Goal: Communication & Community: Share content

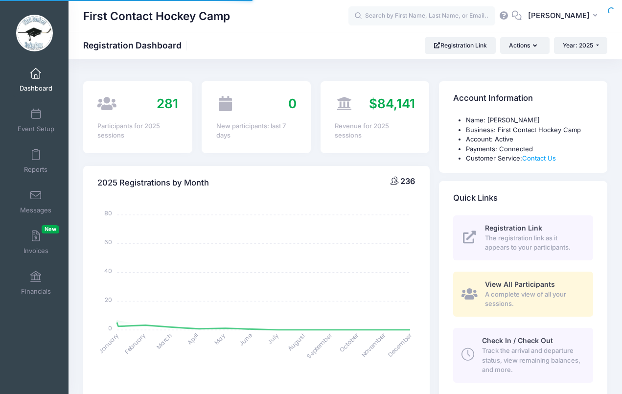
select select
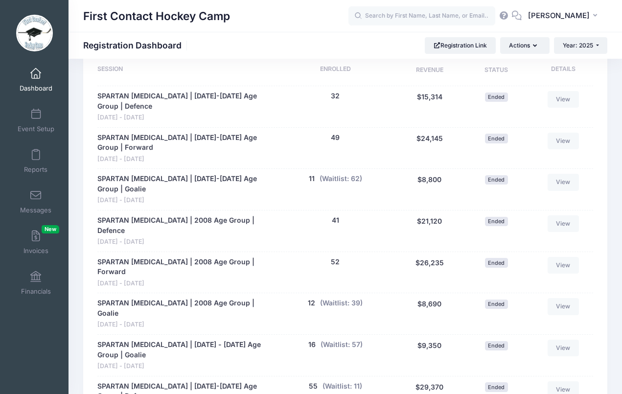
scroll to position [512, 0]
click at [36, 199] on span at bounding box center [36, 195] width 0 height 11
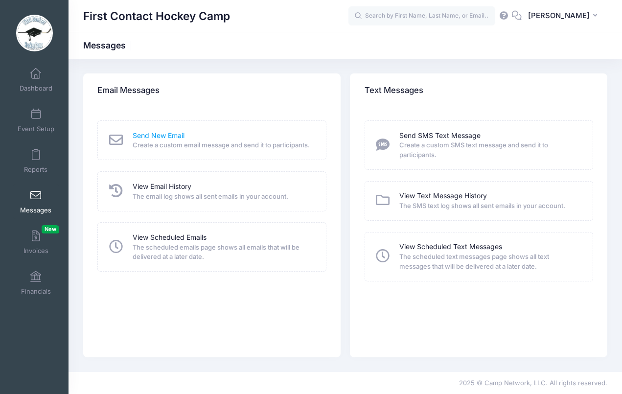
click at [154, 137] on link "Send New Email" at bounding box center [159, 136] width 52 height 10
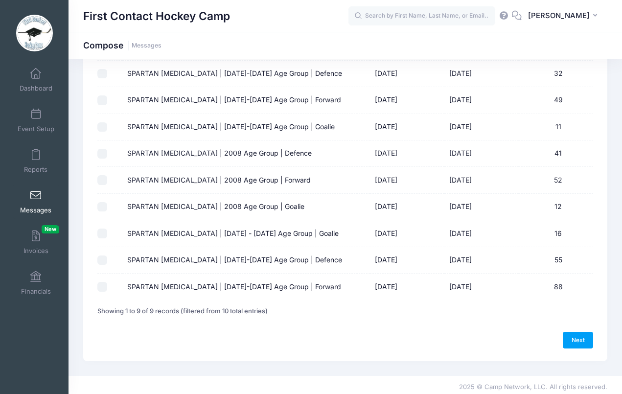
scroll to position [98, 0]
click at [100, 232] on input "SPARTAN [MEDICAL_DATA] | [DATE] - [DATE] Age Group | Goalie" at bounding box center [102, 234] width 10 height 10
checkbox input "true"
click at [103, 257] on input "SPARTAN [MEDICAL_DATA] | [DATE]-[DATE] Age Group | Defence" at bounding box center [102, 261] width 10 height 10
checkbox input "true"
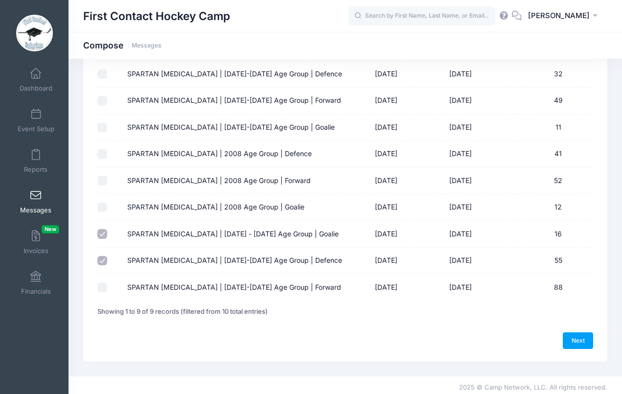
click at [103, 285] on input "SPARTAN SHOOTOUT | 2009-2010 Age Group | Forward" at bounding box center [102, 287] width 10 height 10
checkbox input "true"
click at [101, 150] on input "SPARTAN SHOOTOUT | 2008 Age Group | Defence" at bounding box center [102, 154] width 10 height 10
checkbox input "true"
click at [104, 179] on input "SPARTAN SHOOTOUT | 2008 Age Group | Forward" at bounding box center [102, 181] width 10 height 10
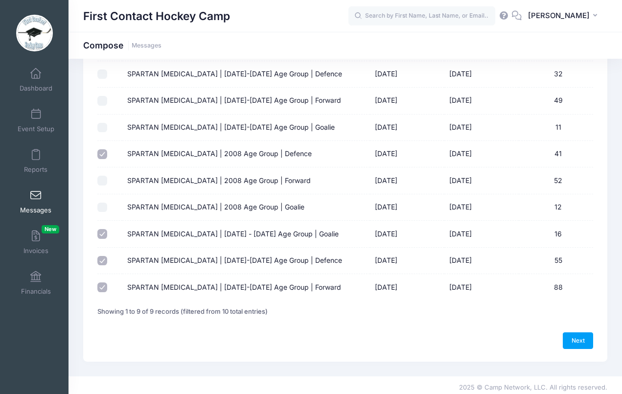
checkbox input "true"
click at [101, 205] on input "SPARTAN SHOOTOUT | 2008 Age Group | Goalie" at bounding box center [102, 208] width 10 height 10
checkbox input "true"
click at [575, 337] on link "Next" at bounding box center [578, 340] width 30 height 17
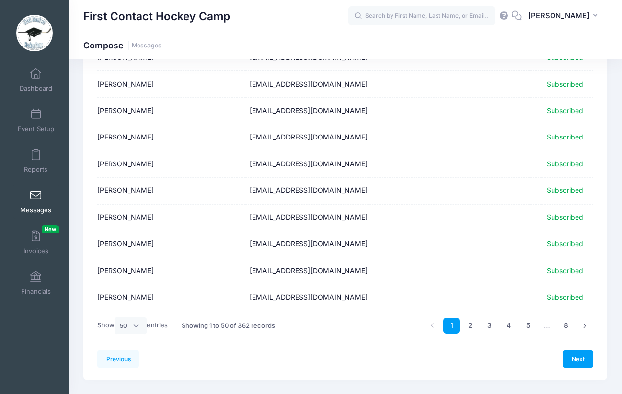
scroll to position [1167, 0]
select select "-1"
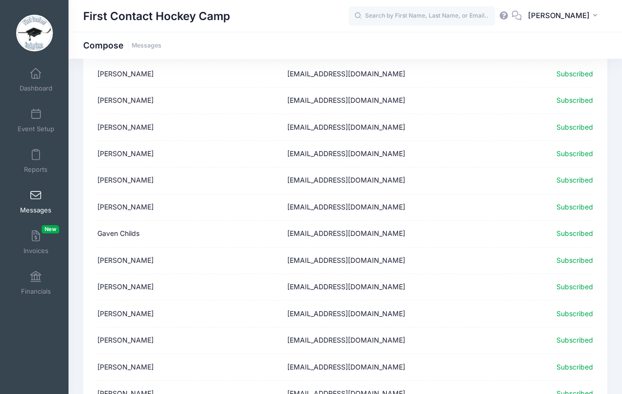
scroll to position [9332, 0]
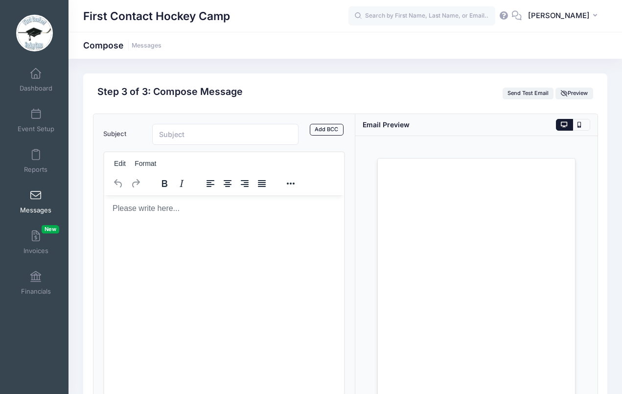
scroll to position [0, 0]
click at [295, 180] on button "Reveal or hide additional toolbar items" at bounding box center [290, 184] width 17 height 14
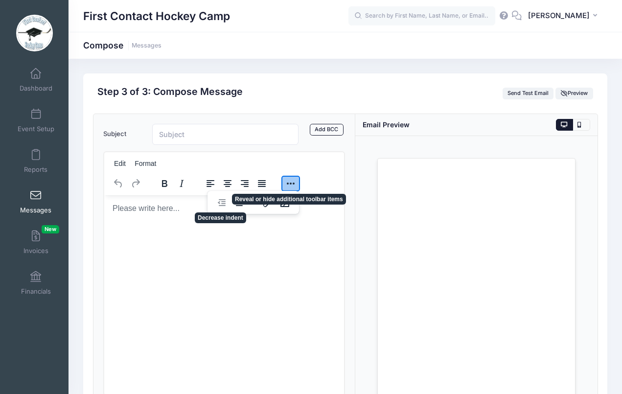
click at [293, 182] on button "Reveal or hide additional toolbar items" at bounding box center [290, 184] width 17 height 14
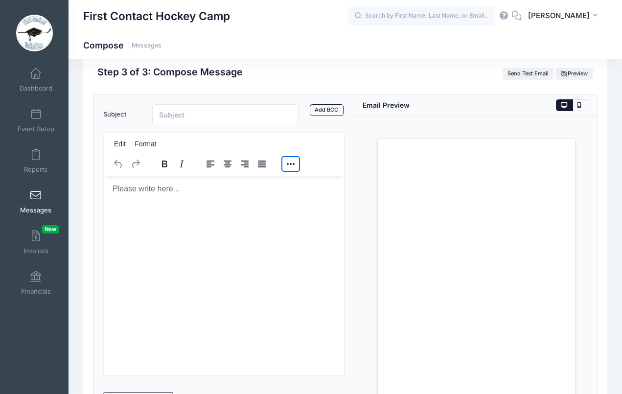
scroll to position [21, 0]
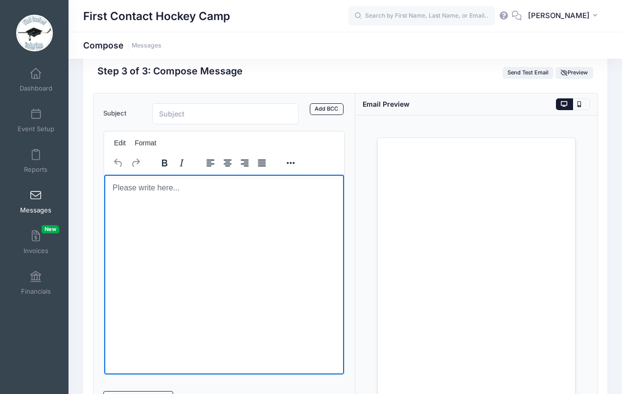
click at [219, 182] on p "Rich Text Area. Press ALT-0 for help." at bounding box center [224, 187] width 225 height 11
click at [183, 194] on html at bounding box center [224, 187] width 240 height 26
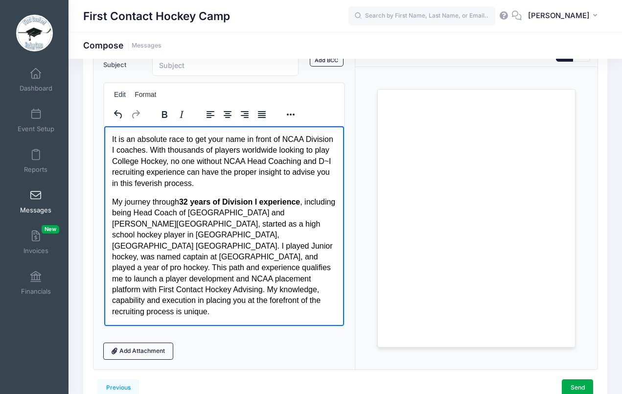
scroll to position [0, 0]
click at [113, 140] on p "It is an absolute race to get your name in front of NCAA Division I coaches. Wi…" at bounding box center [224, 161] width 225 height 55
click at [112, 139] on p "It is an absolute race to get your name in front of NCAA Division I coaches. Wi…" at bounding box center [224, 161] width 225 height 55
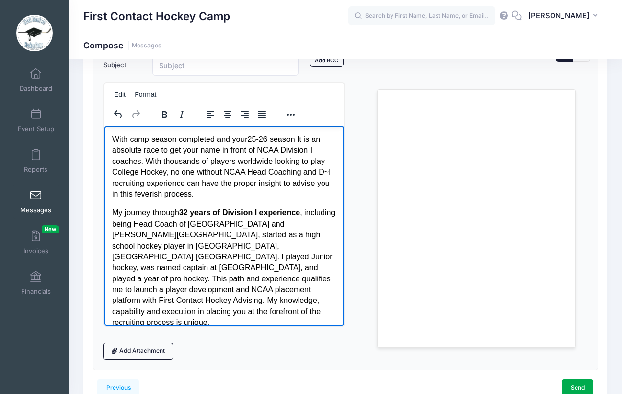
click at [250, 142] on p "With camp season completed and your25-26 season It is an absolute race to get y…" at bounding box center [224, 167] width 225 height 66
click at [304, 140] on p "With camp season completed and your 25-26 season It is an absolute race to get …" at bounding box center [224, 167] width 225 height 66
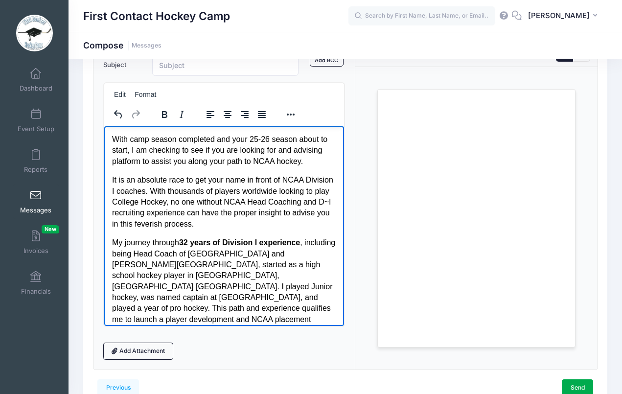
drag, startPoint x: 181, startPoint y: 156, endPoint x: 302, endPoint y: 149, distance: 120.5
click at [302, 149] on p "With camp season completed and your 25-26 season about to start, I am checking …" at bounding box center [224, 150] width 225 height 33
click at [211, 163] on p "With camp season completed and your 25-26 season about to start, I am checking …" at bounding box center [224, 150] width 225 height 33
click at [276, 165] on p "With camp season completed and your 25-26 season about to start, I am checking …" at bounding box center [224, 150] width 225 height 33
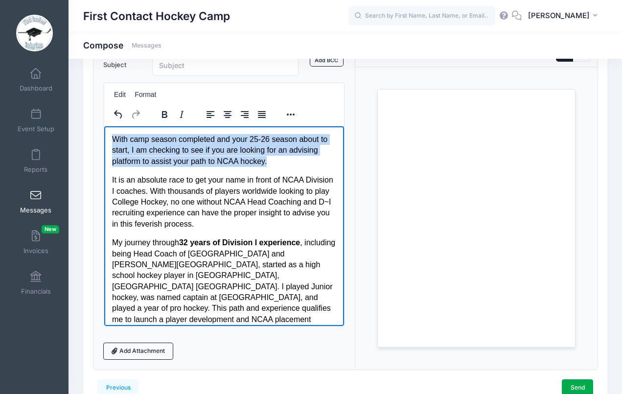
drag, startPoint x: 271, startPoint y: 164, endPoint x: 114, endPoint y: 135, distance: 159.7
click at [114, 135] on p "With camp season completed and your 25-26 season about to start, I am checking …" at bounding box center [224, 150] width 225 height 33
copy p "With camp season completed and your 25-26 season about to start, I am checking …"
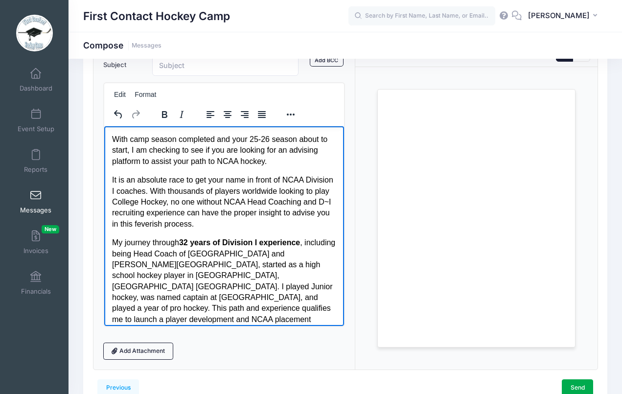
click at [271, 167] on body "With camp season completed and your 25-26 season about to start, I am checking …" at bounding box center [224, 318] width 225 height 368
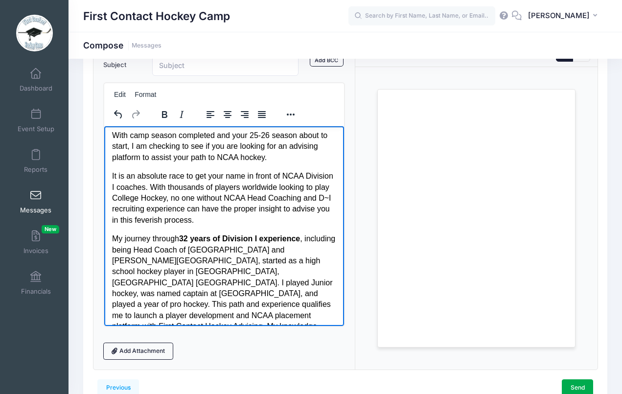
scroll to position [6, 0]
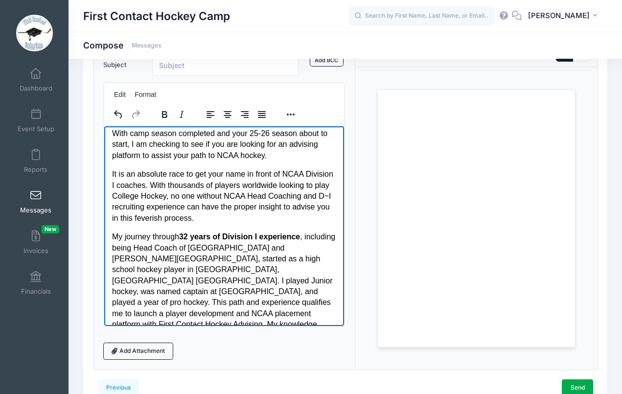
click at [177, 156] on p "With camp season completed and your 25-26 season about to start, I am checking …" at bounding box center [224, 144] width 225 height 33
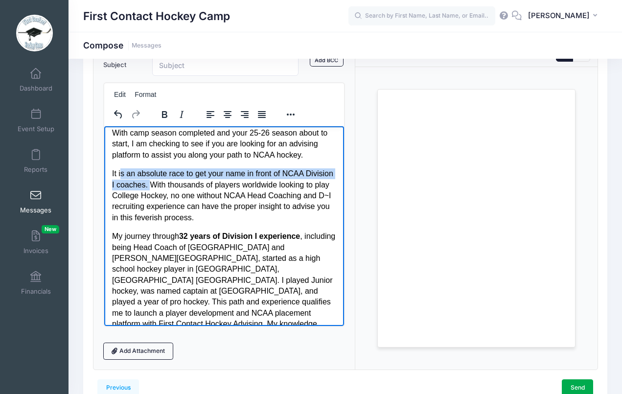
drag, startPoint x: 179, startPoint y: 185, endPoint x: 120, endPoint y: 174, distance: 60.3
click at [120, 174] on p "It is an absolute race to get your name in front of NCAA Division I coaches. Wi…" at bounding box center [224, 195] width 225 height 55
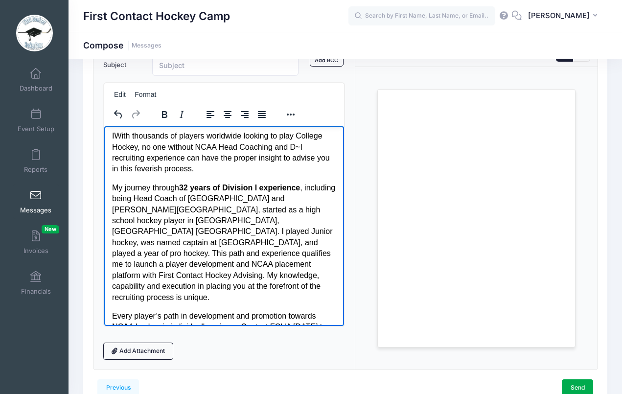
scroll to position [45, 0]
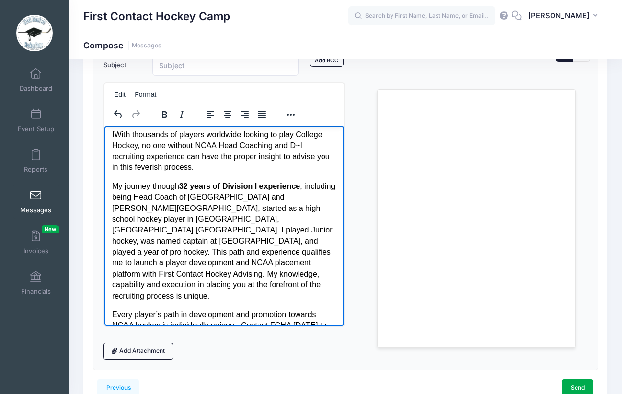
click at [198, 164] on p "IWith thousands of players worldwide looking to play College Hockey, no one wit…" at bounding box center [224, 151] width 225 height 44
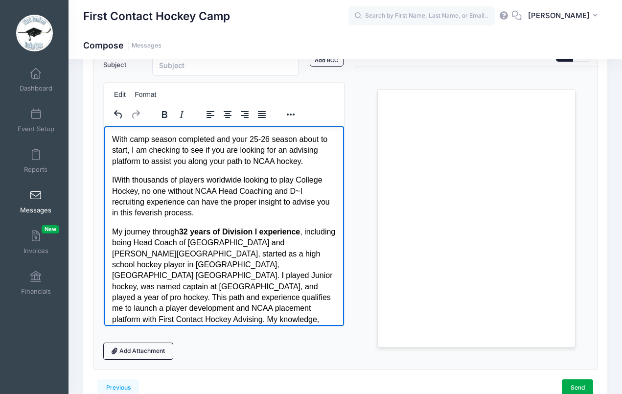
scroll to position [0, 0]
click at [299, 190] on p "IWith thousands of players worldwide looking to play College Hockey, no one wit…" at bounding box center [224, 196] width 225 height 44
click at [287, 216] on p "IWith thousands of players worldwide looking to play College Hockey, no one wit…" at bounding box center [224, 196] width 225 height 44
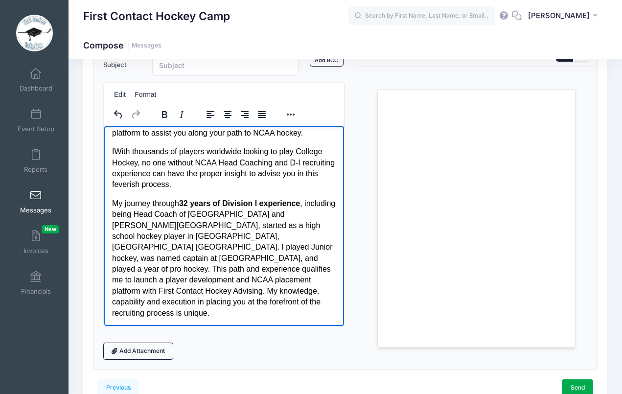
scroll to position [33, 0]
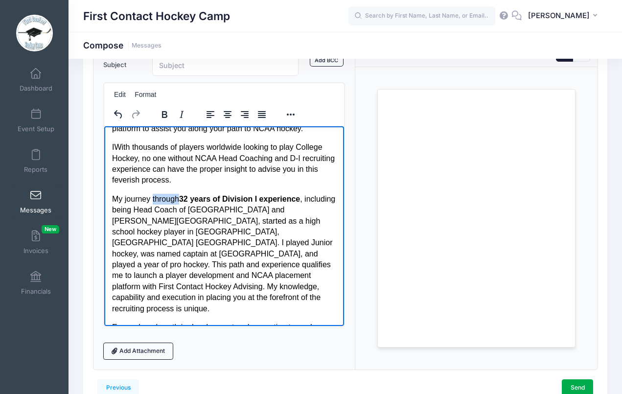
drag, startPoint x: 181, startPoint y: 196, endPoint x: 153, endPoint y: 198, distance: 28.0
click at [153, 198] on p "My journey through 32 years of Division I experience , including being Head Coa…" at bounding box center [224, 253] width 225 height 120
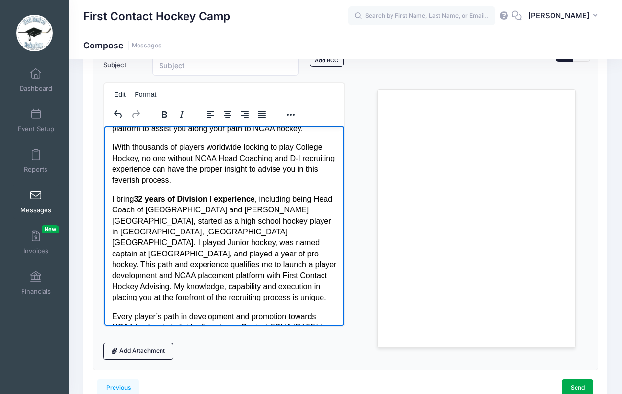
click at [260, 196] on p "I bring 32 years of Division I experience , including being Head Coach of Princ…" at bounding box center [224, 248] width 225 height 110
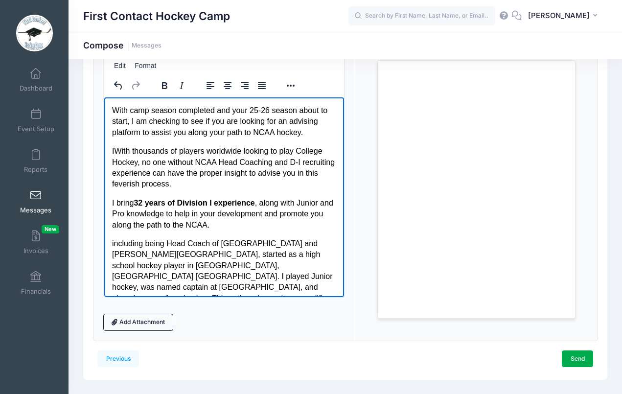
scroll to position [0, 0]
click at [114, 149] on p "IWith thousands of players worldwide looking to play College Hockey, no one wit…" at bounding box center [224, 167] width 225 height 44
click at [135, 202] on p "I bring 32 years of Division I experience , along with Junior and Pro knowledge…" at bounding box center [224, 213] width 225 height 33
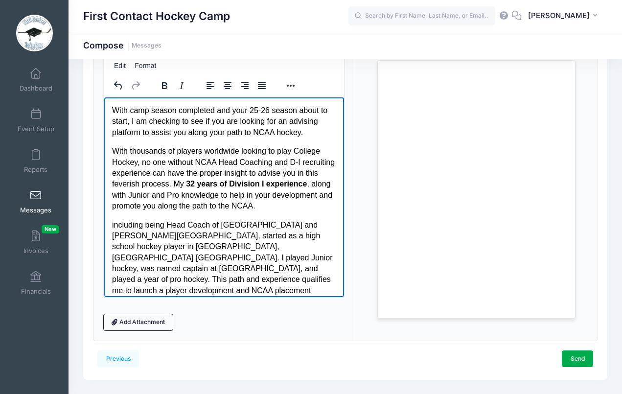
click at [253, 195] on p "With thousands of players worldwide looking to play College Hockey, no one with…" at bounding box center [224, 178] width 225 height 66
click at [120, 202] on p "With thousands of players worldwide looking to play College Hockey, no one with…" at bounding box center [224, 178] width 225 height 66
click at [225, 203] on p "With thousands of players worldwide looking to play College Hockey, no one with…" at bounding box center [224, 178] width 225 height 66
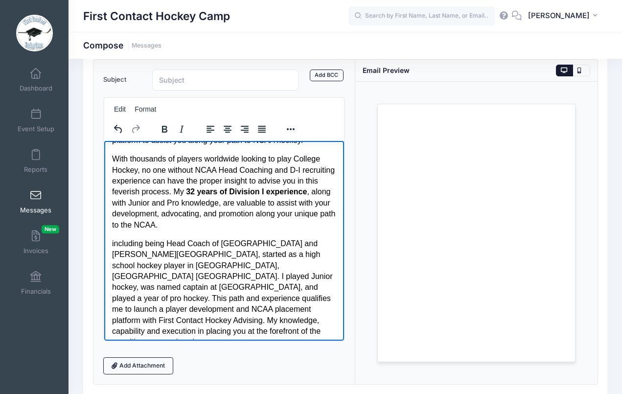
scroll to position [99, 0]
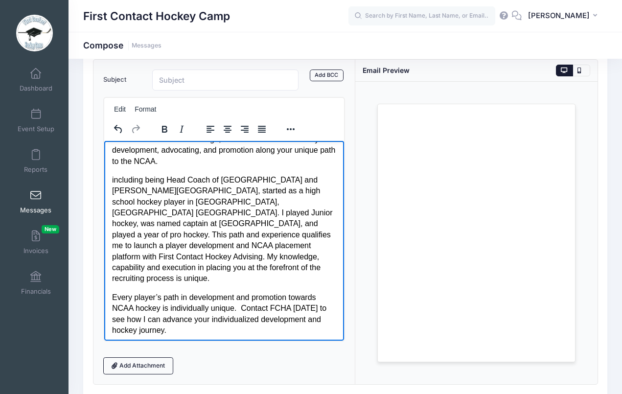
click at [177, 306] on p "Every player’s path in development and promotion towards NCAA hockey is individ…" at bounding box center [224, 314] width 225 height 44
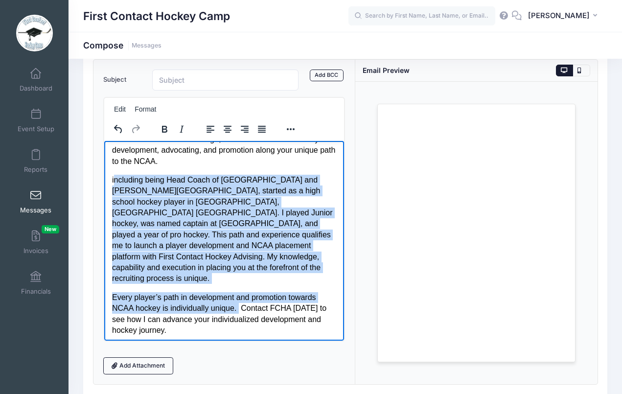
drag, startPoint x: 240, startPoint y: 283, endPoint x: 113, endPoint y: 179, distance: 164.3
click at [113, 179] on body "With camp season completed and your 25-26 season about to start, I am checking …" at bounding box center [224, 238] width 225 height 379
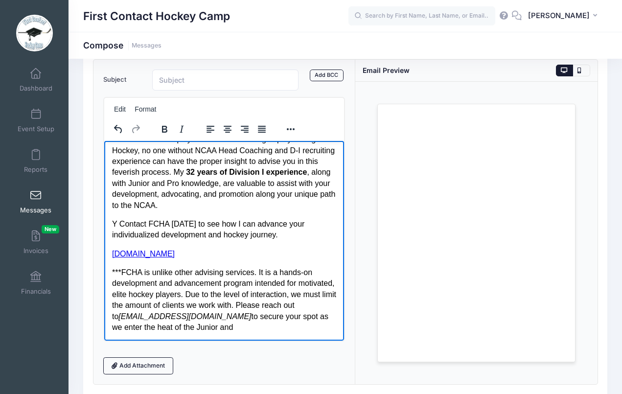
scroll to position [52, 0]
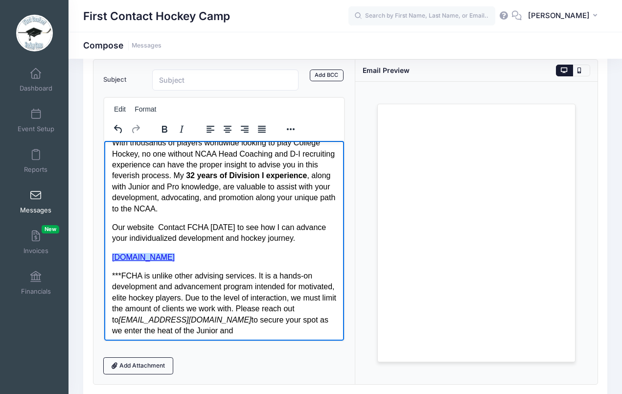
drag, startPoint x: 197, startPoint y: 255, endPoint x: 148, endPoint y: 254, distance: 48.9
click at [148, 254] on p "www.fchadvising.com﻿" at bounding box center [224, 256] width 225 height 11
click at [159, 222] on p "Our website Contact FCHA today to see how I can advance your individualized dev…" at bounding box center [224, 233] width 225 height 22
click at [155, 254] on p "www.fcha﻿" at bounding box center [224, 256] width 225 height 11
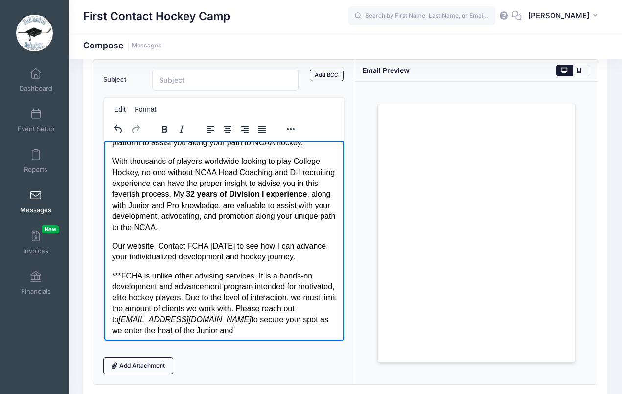
click at [159, 242] on p "Our website Contact FCHA today to see how I can advance your individualized dev…" at bounding box center [224, 251] width 225 height 22
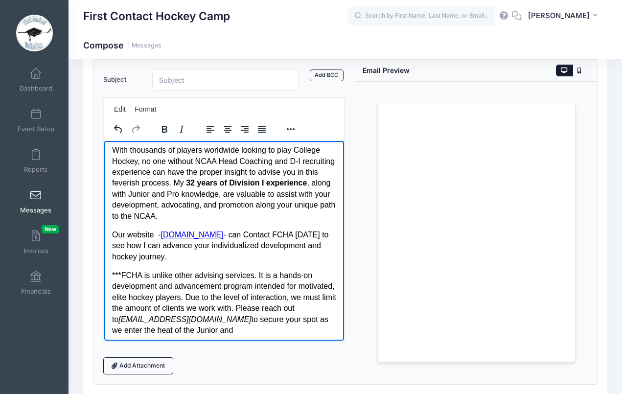
scroll to position [44, 0]
click at [127, 231] on p "Our website - www.fchadvising.com - can Contact FCHA today to see how I can adv…" at bounding box center [224, 245] width 225 height 33
click at [248, 233] on p "Our website - www.fchadvising.com - can Contact FCHA today to see how I can adv…" at bounding box center [224, 245] width 225 height 33
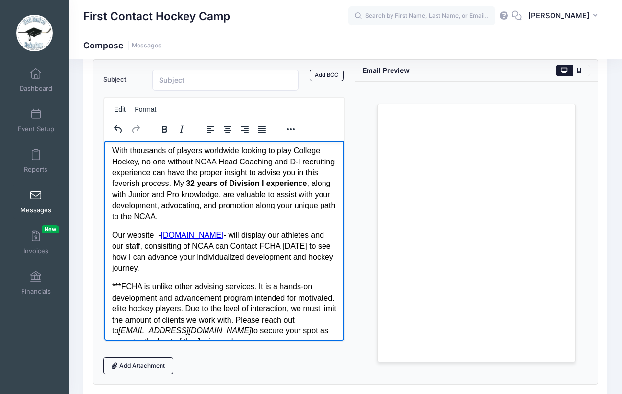
click at [212, 247] on p "Our website - www.fchadvising.com - will display our athletes and our staff, co…" at bounding box center [224, 251] width 225 height 44
click at [259, 244] on p "Our website - www.fchadvising.com - will display our athletes and our staff, co…" at bounding box center [224, 251] width 225 height 44
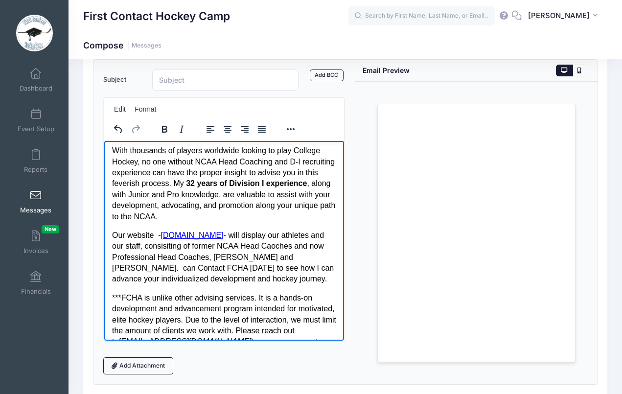
click at [263, 230] on p "Our website - www.fchadvising.com - will display our athletes and our staff, co…" at bounding box center [224, 256] width 225 height 55
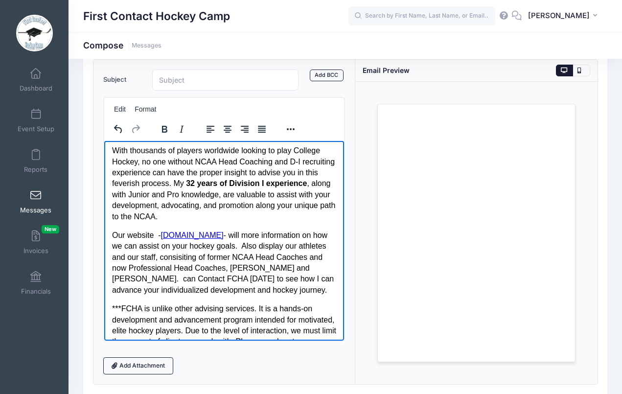
click at [301, 242] on p "Our website - www.fchadvising.com - will more information on how we can assist …" at bounding box center [224, 262] width 225 height 66
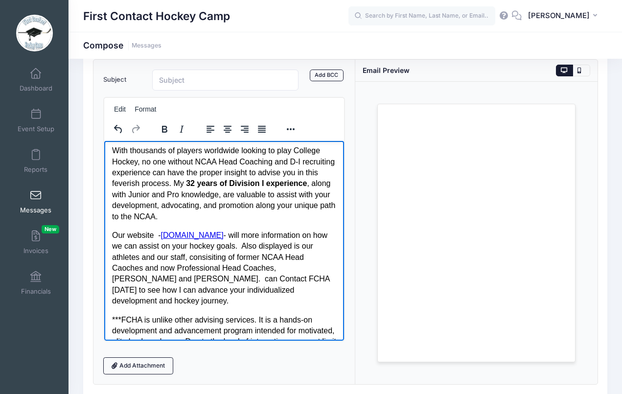
click at [256, 234] on p "Our website - www.fchadvising.com - will more information on how we can assist …" at bounding box center [224, 267] width 225 height 77
drag, startPoint x: 161, startPoint y: 242, endPoint x: 154, endPoint y: 247, distance: 9.0
click at [154, 247] on p "Our website - www.fchadvising.com - will provide more information on how we can…" at bounding box center [224, 267] width 225 height 77
click at [252, 246] on p "Our website - www.fchadvising.com - will provide more information about how we …" at bounding box center [224, 267] width 225 height 77
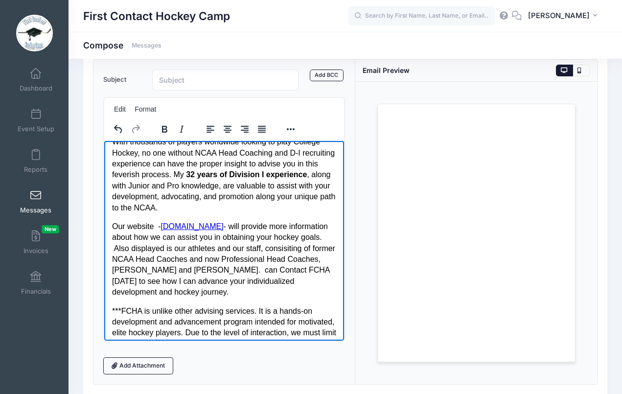
scroll to position [60, 0]
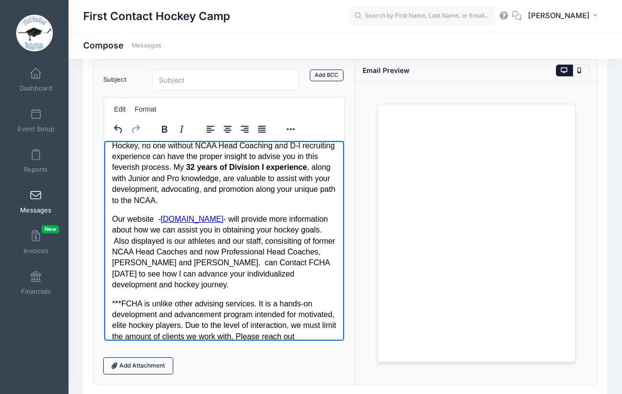
click at [165, 240] on p "Our website - www.fchadvising.com - will provide more information about how we …" at bounding box center [224, 251] width 225 height 77
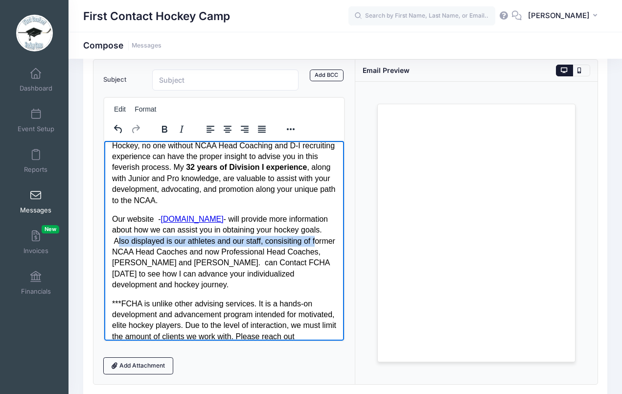
drag, startPoint x: 165, startPoint y: 240, endPoint x: 160, endPoint y: 250, distance: 11.6
click at [160, 250] on p "Our website - www.fchadvising.com - will provide more information about how we …" at bounding box center [224, 251] width 225 height 77
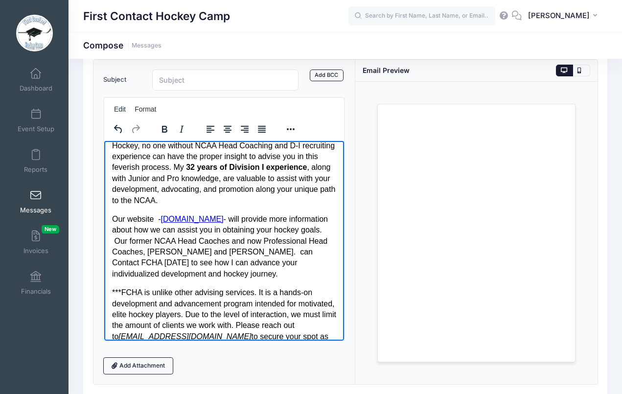
click at [259, 240] on p "Our website - www.fchadvising.com - will provide more information about how we …" at bounding box center [224, 246] width 225 height 66
click at [266, 241] on p "Our website - www.fchadvising.com - will provide more information about how we …" at bounding box center [224, 246] width 225 height 66
click at [325, 249] on p "Our website - www.fchadvising.com - will provide more information about how we …" at bounding box center [224, 246] width 225 height 66
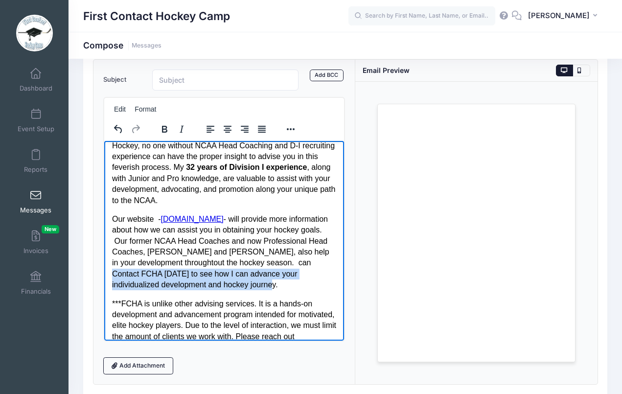
drag, startPoint x: 295, startPoint y: 278, endPoint x: 126, endPoint y: 271, distance: 169.4
click at [126, 271] on p "Our website - www.fchadvising.com - will provide more information about how we …" at bounding box center [224, 251] width 225 height 77
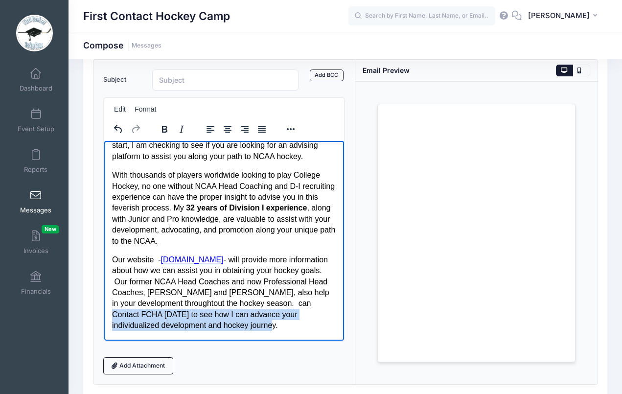
scroll to position [20, 0]
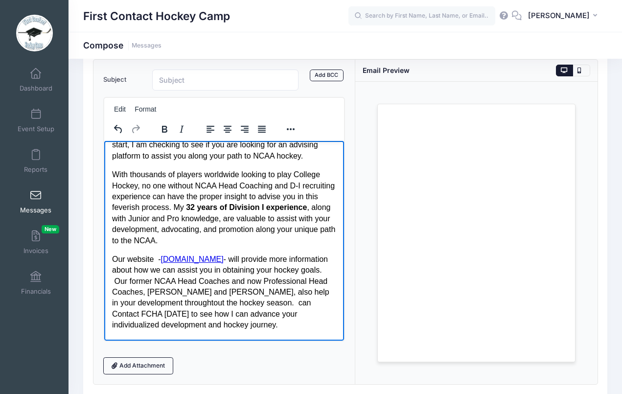
click at [292, 217] on p "With thousands of players worldwide looking to play College Hockey, no one with…" at bounding box center [224, 207] width 225 height 77
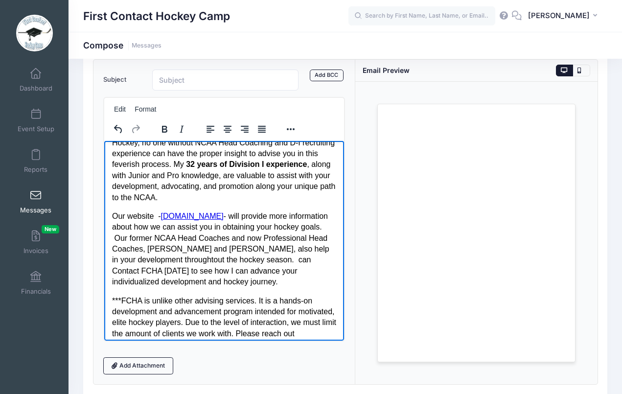
scroll to position [75, 0]
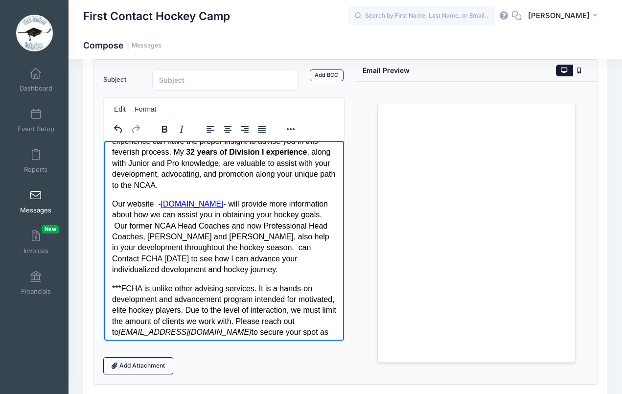
click at [126, 245] on p "Our website - www.fchadvising.com - will provide more information about how we …" at bounding box center [224, 236] width 225 height 77
click at [185, 256] on p "Our website - www.fchadvising.com - will provide more information about how we …" at bounding box center [224, 236] width 225 height 77
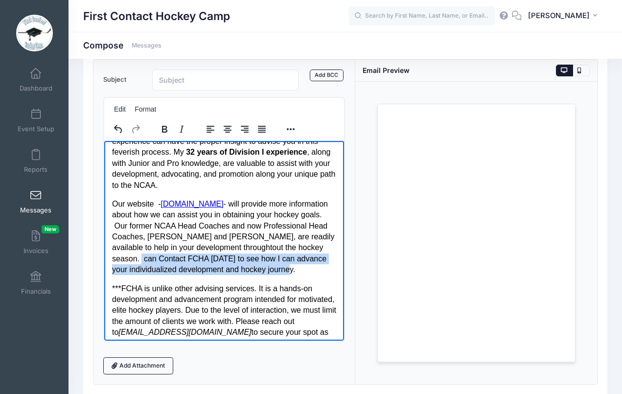
drag, startPoint x: 185, startPoint y: 256, endPoint x: 329, endPoint y: 271, distance: 145.0
click at [329, 271] on p "Our website - www.fchadvising.com - will provide more information about how we …" at bounding box center [224, 236] width 225 height 77
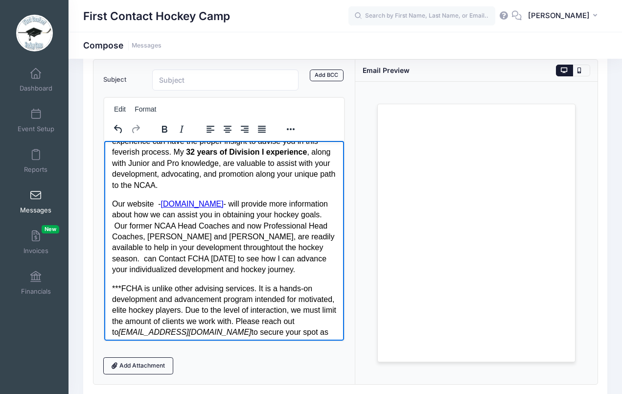
click at [181, 254] on p "Our website - www.fchadvising.com - will provide more information about how we …" at bounding box center [224, 236] width 225 height 77
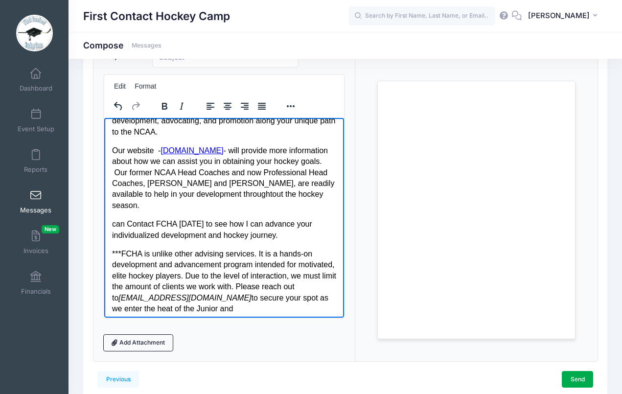
scroll to position [84, 0]
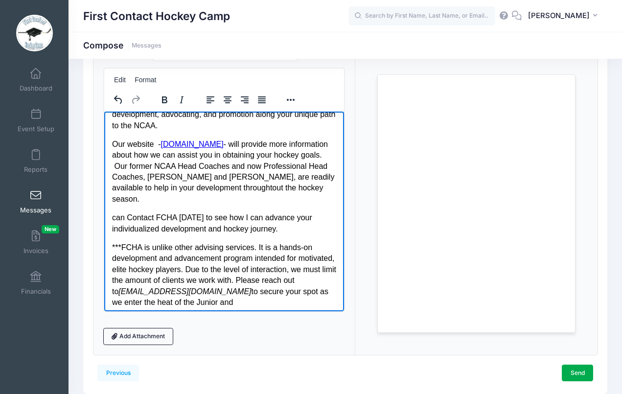
click at [123, 244] on p "***FCHA is unlike other advising services. It is a hands-on development and adv…" at bounding box center [224, 275] width 225 height 66
click at [129, 242] on p "FCHA is unlike other advising services. It is a hands-on development and advanc…" at bounding box center [224, 275] width 225 height 66
click at [134, 242] on p "FCH A is unlike other advising services. It is a hands-on development and advan…" at bounding box center [224, 275] width 225 height 66
click at [225, 265] on p "FCH Advising is unlike other advising services. It is a hands-on development an…" at bounding box center [224, 275] width 225 height 66
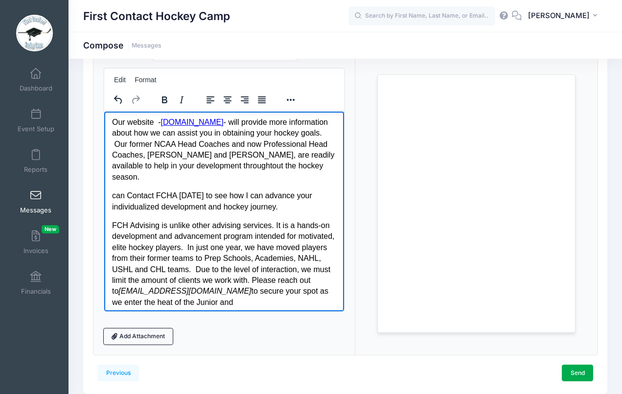
scroll to position [127, 0]
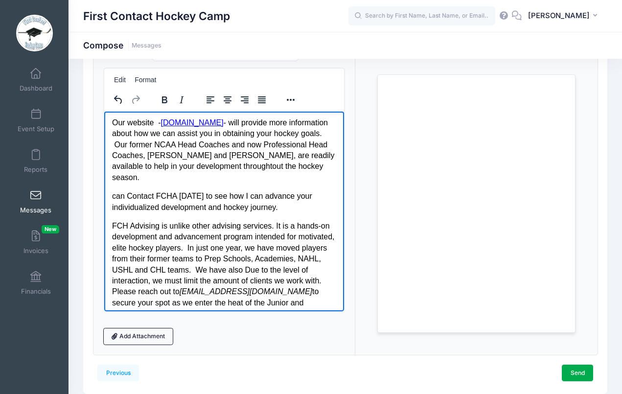
click at [299, 241] on p "FCH Advising is unlike other advising services. It is a hands-on development an…" at bounding box center [224, 264] width 225 height 88
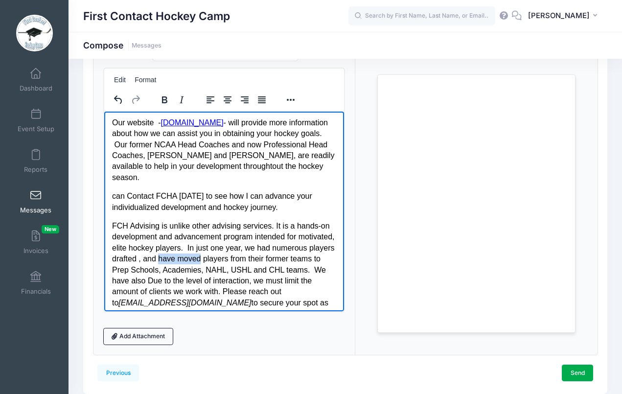
drag, startPoint x: 267, startPoint y: 252, endPoint x: 225, endPoint y: 253, distance: 42.6
click at [225, 253] on p "FCH Advising is unlike other advising services. It is a hands-on development an…" at bounding box center [224, 269] width 225 height 99
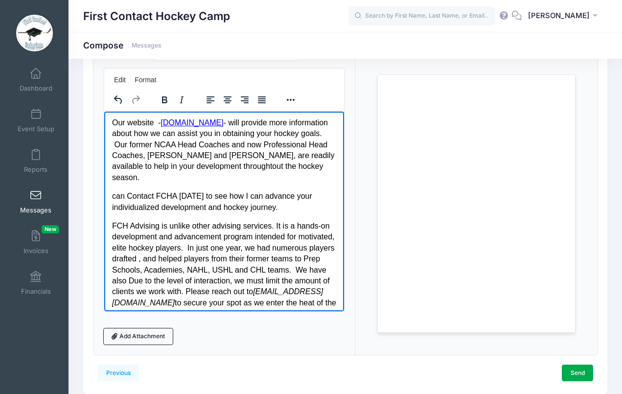
click at [278, 257] on p "FCH Advising is unlike other advising services. It is a hands-on development an…" at bounding box center [224, 269] width 225 height 99
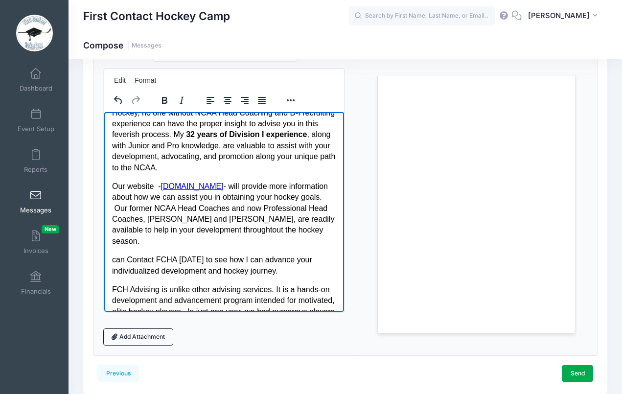
scroll to position [65, 0]
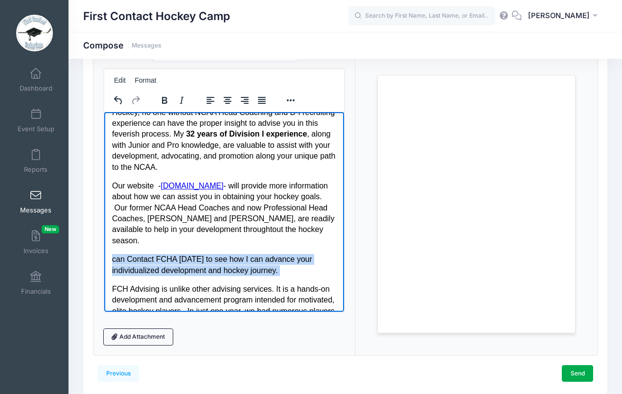
drag, startPoint x: 178, startPoint y: 278, endPoint x: 126, endPoint y: 249, distance: 58.9
click at [126, 249] on body "With camp season completed and your 25-26 season about to start, I am checking …" at bounding box center [224, 218] width 225 height 327
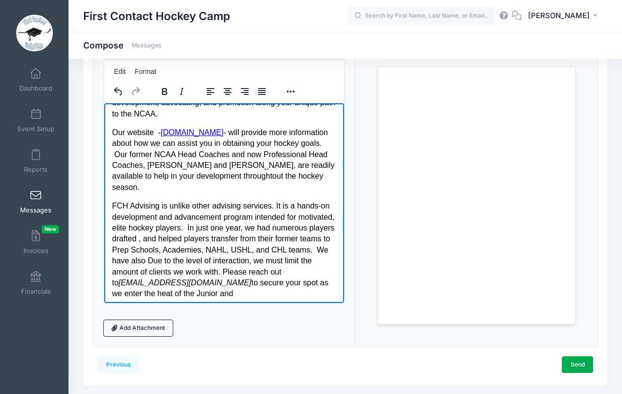
scroll to position [109, 0]
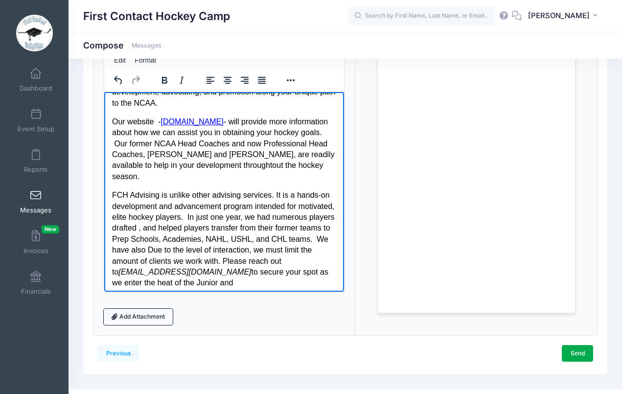
click at [219, 246] on p "FCH Advising is unlike other advising services. It is a hands-on development an…" at bounding box center [224, 238] width 225 height 99
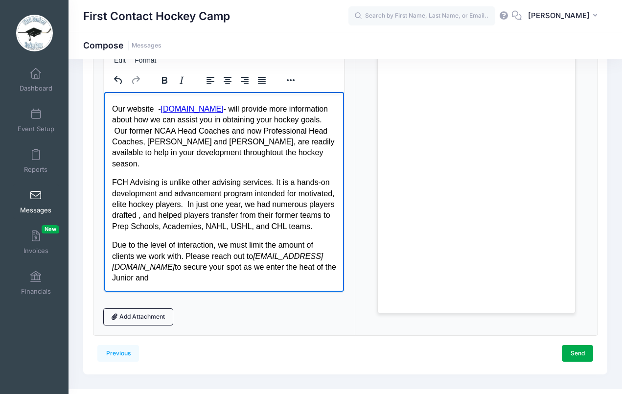
scroll to position [127, 0]
click at [179, 245] on p "Due to the level of interaction, we must limit the amount of clients we work wi…" at bounding box center [224, 261] width 225 height 44
click at [283, 246] on p "Due to the level of personal interaction, we must limit the amount of clients w…" at bounding box center [224, 261] width 225 height 44
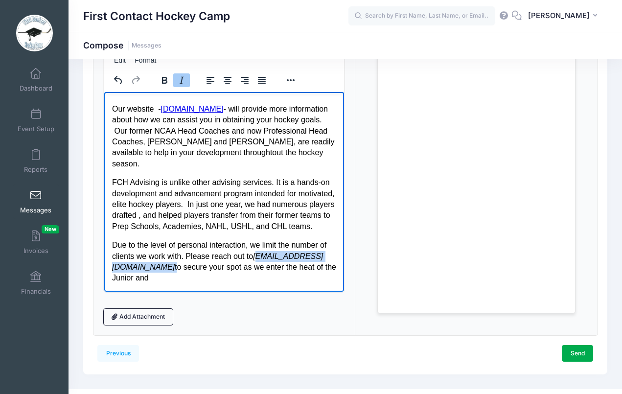
drag, startPoint x: 197, startPoint y: 268, endPoint x: 113, endPoint y: 269, distance: 84.1
click at [113, 269] on p "Due to the level of personal interaction, we limit the number of clients we wor…" at bounding box center [224, 261] width 225 height 44
click at [203, 207] on p "FCH Advising is unlike other advising services. It is a hands-on development an…" at bounding box center [224, 204] width 225 height 55
click at [187, 259] on p "Due to the level of personal interaction, we limit the number of clients we wor…" at bounding box center [224, 261] width 225 height 44
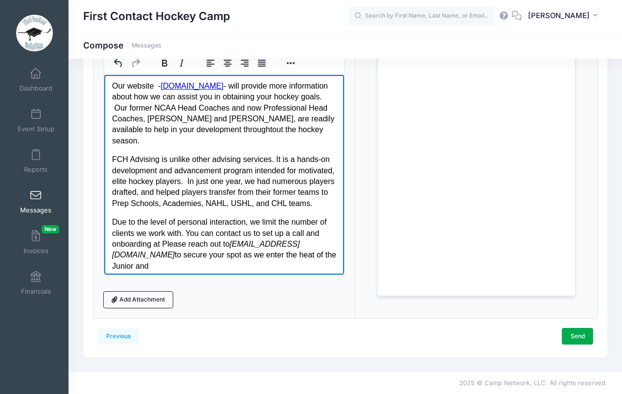
scroll to position [120, 0]
drag, startPoint x: 312, startPoint y: 264, endPoint x: 186, endPoint y: 252, distance: 125.8
click at [186, 252] on p "Due to the level of personal interaction, we limit the number of clients we wor…" at bounding box center [224, 244] width 225 height 55
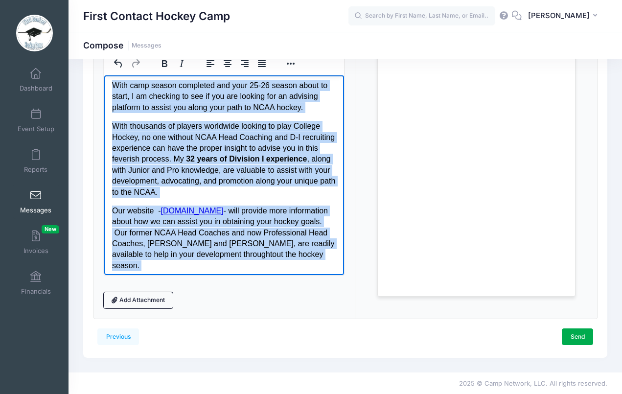
scroll to position [0, 0]
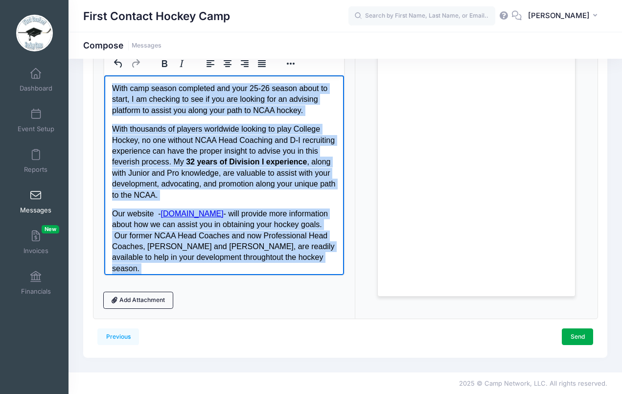
drag, startPoint x: 271, startPoint y: 267, endPoint x: 221, endPoint y: 145, distance: 132.4
click at [120, 75] on html "With camp season completed and your 25-26 season about to start, I am checking …" at bounding box center [224, 248] width 240 height 347
copy body "With camp season completed and your 25-26 season about to start, I am checking …"
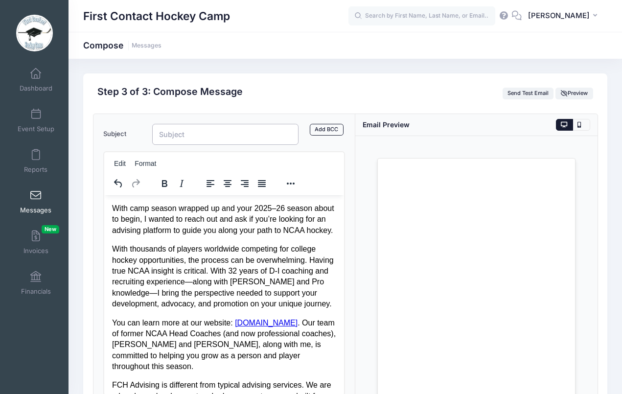
click at [230, 135] on input "Subject" at bounding box center [225, 134] width 147 height 21
type input "FCH Advising"
click at [147, 163] on button "Format" at bounding box center [145, 164] width 30 height 14
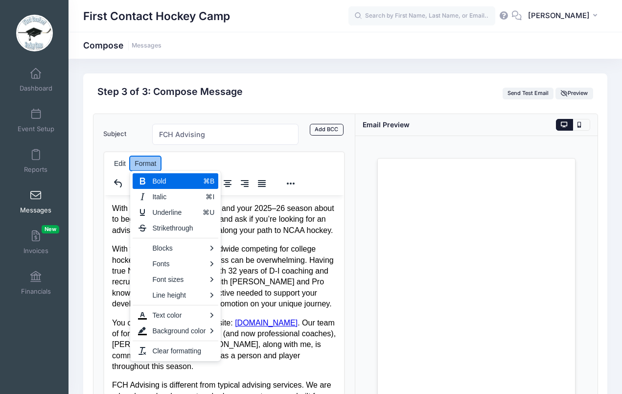
click at [147, 163] on button "Format" at bounding box center [145, 164] width 30 height 14
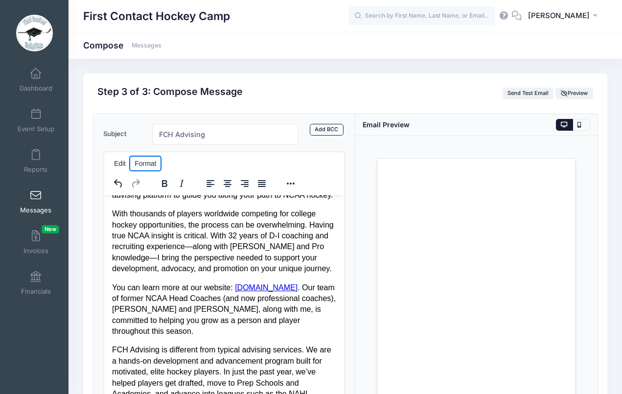
scroll to position [36, 0]
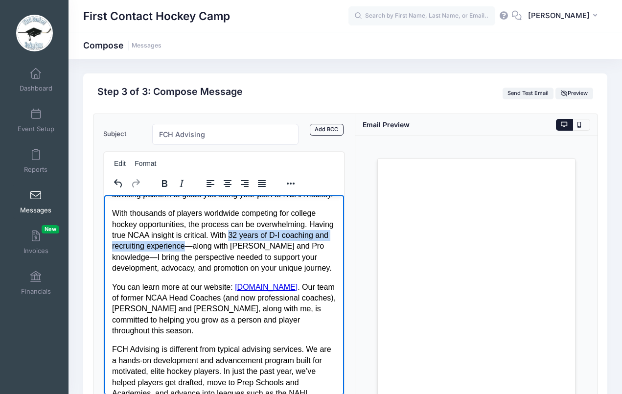
drag, startPoint x: 257, startPoint y: 245, endPoint x: 235, endPoint y: 257, distance: 25.2
click at [235, 257] on p "With thousands of players worldwide competing for college hockey opportunities,…" at bounding box center [224, 240] width 225 height 66
click at [165, 180] on icon "Bold" at bounding box center [164, 183] width 5 height 7
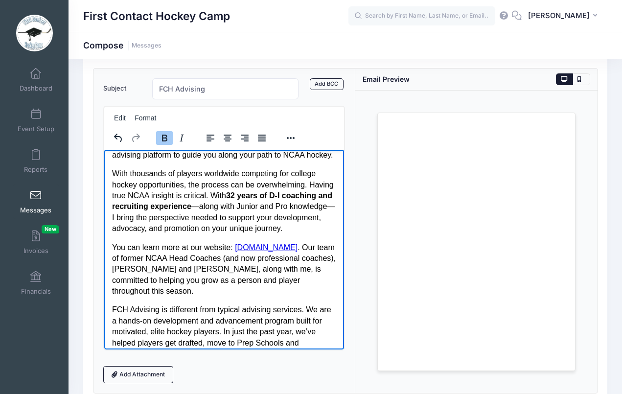
scroll to position [19, 0]
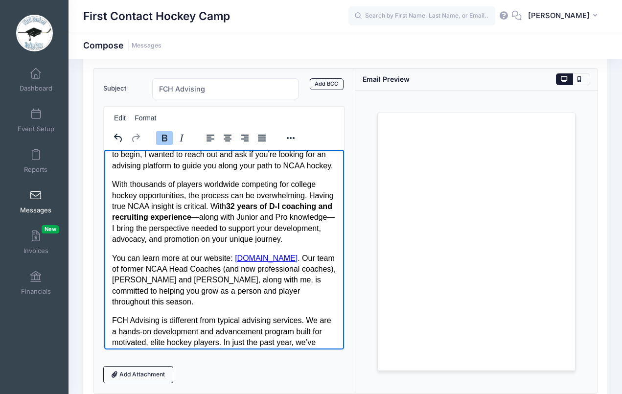
click at [246, 224] on p "With thousands of players worldwide competing for college hockey opportunities,…" at bounding box center [224, 212] width 225 height 66
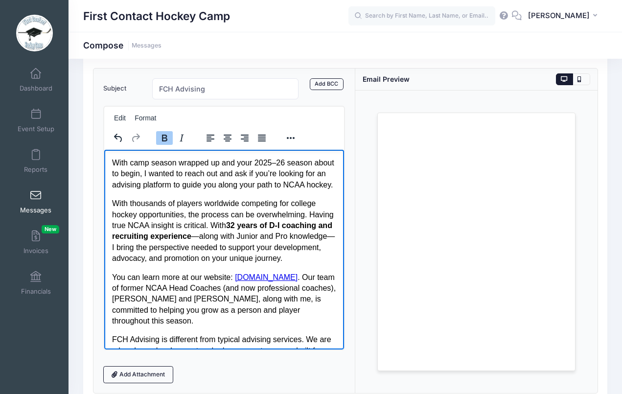
scroll to position [0, 0]
click at [562, 79] on icon at bounding box center [564, 79] width 7 height 0
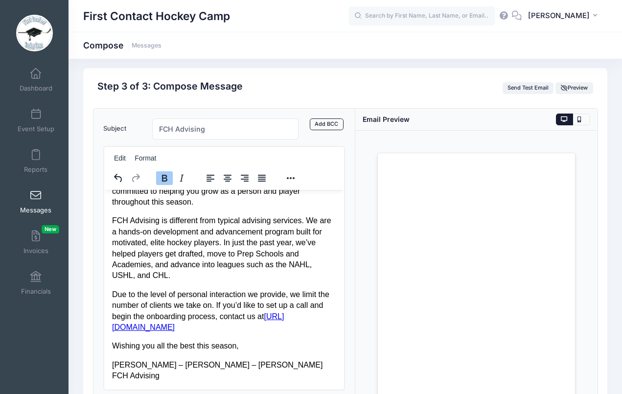
scroll to position [7, 0]
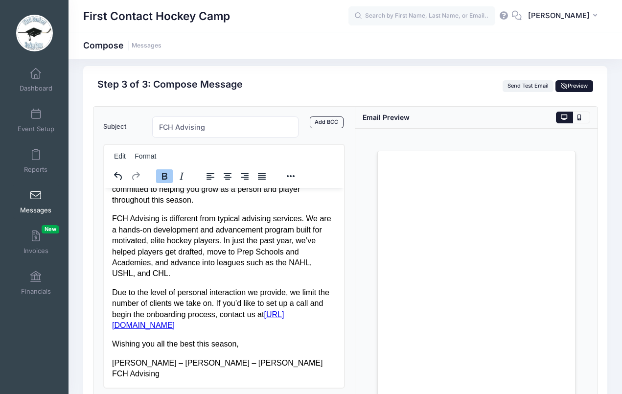
drag, startPoint x: 572, startPoint y: 86, endPoint x: 253, endPoint y: 96, distance: 319.1
click at [572, 86] on span "Preview" at bounding box center [574, 85] width 27 height 7
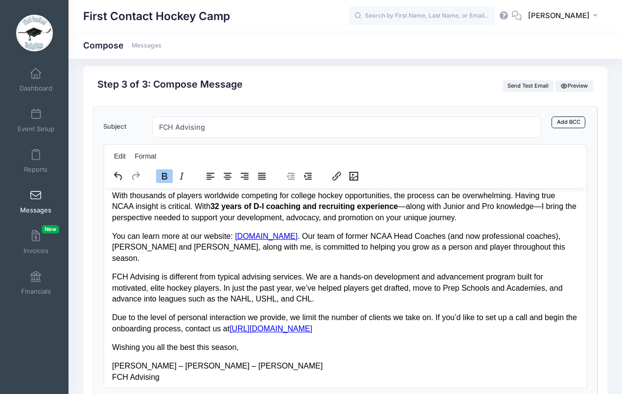
click at [572, 86] on span "Preview" at bounding box center [574, 85] width 27 height 7
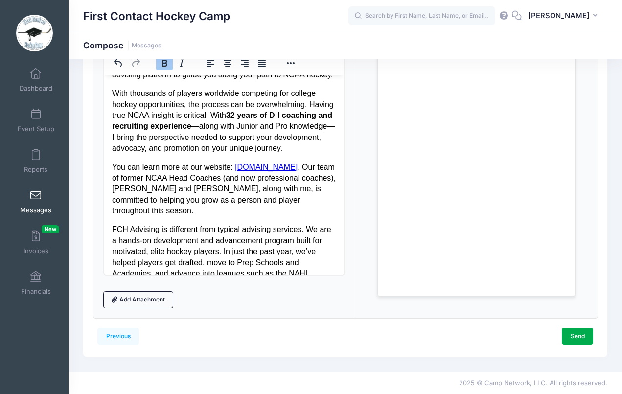
scroll to position [120, 0]
click at [577, 331] on link "Send" at bounding box center [577, 336] width 31 height 17
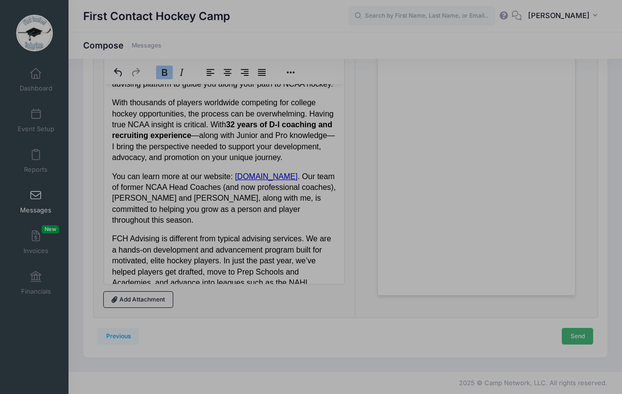
scroll to position [0, 0]
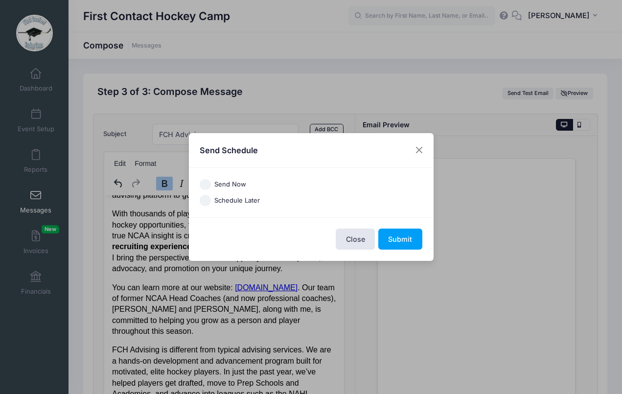
click at [222, 182] on label "Send Now" at bounding box center [230, 185] width 32 height 10
click at [211, 182] on input "Send Now" at bounding box center [205, 184] width 11 height 11
radio input "true"
click at [400, 239] on button "Submit" at bounding box center [400, 238] width 44 height 21
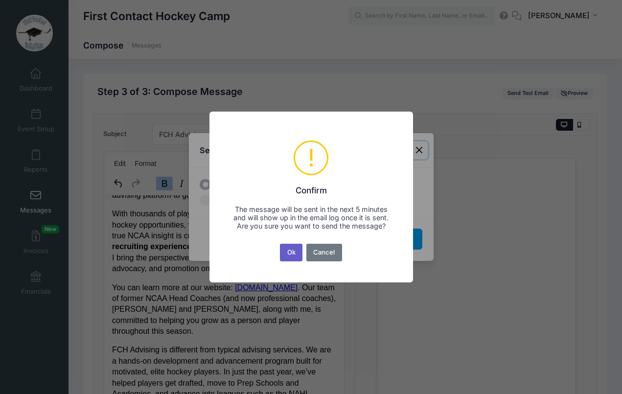
click at [292, 257] on button "Ok" at bounding box center [291, 253] width 23 height 18
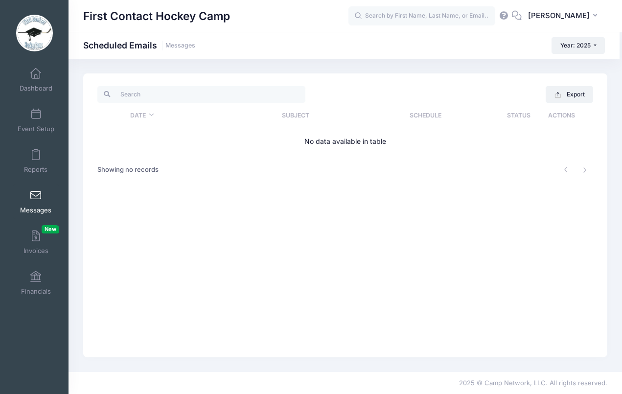
click at [36, 198] on span at bounding box center [36, 195] width 0 height 11
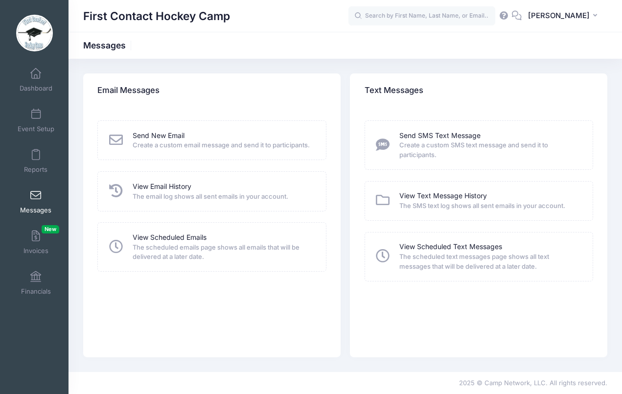
click at [171, 196] on span "The email log shows all sent emails in your account." at bounding box center [223, 197] width 180 height 10
click at [171, 187] on link "View Email History" at bounding box center [162, 186] width 59 height 10
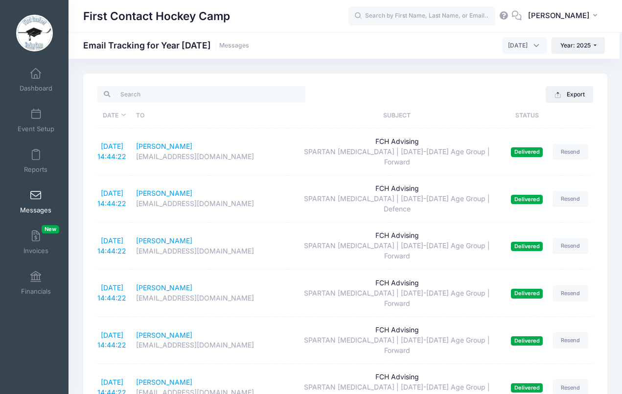
click at [532, 113] on th "Status" at bounding box center [527, 115] width 42 height 25
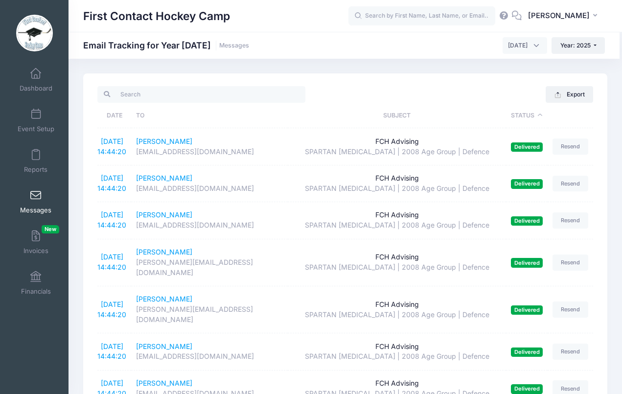
click at [532, 113] on th "Status" at bounding box center [527, 115] width 42 height 25
click at [539, 116] on th "Status" at bounding box center [527, 115] width 42 height 25
click at [541, 115] on th "Status" at bounding box center [527, 115] width 42 height 25
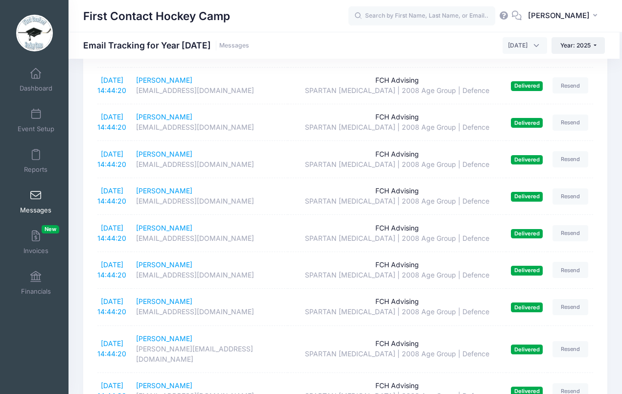
scroll to position [1612, 0]
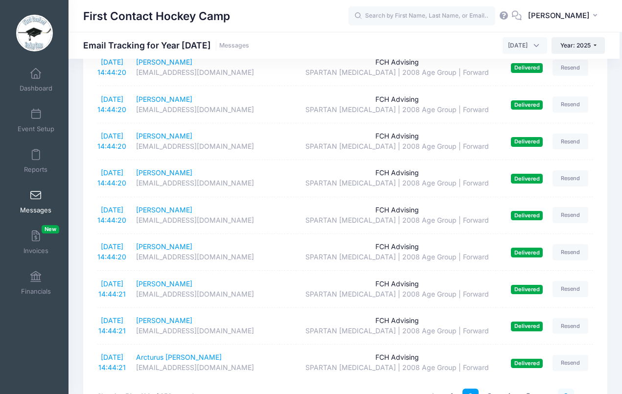
click at [564, 388] on link "8" at bounding box center [566, 396] width 16 height 16
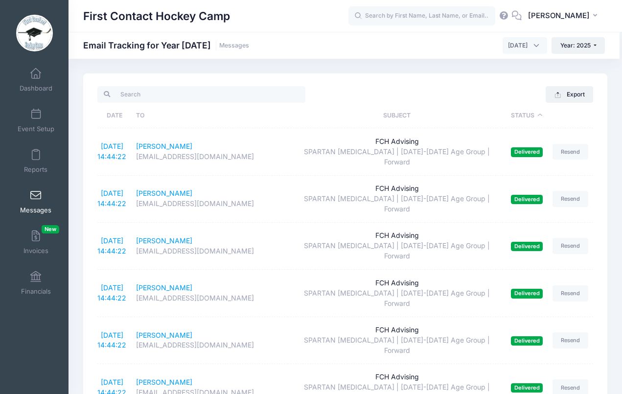
scroll to position [0, 0]
